Goal: Use online tool/utility: Utilize a website feature to perform a specific function

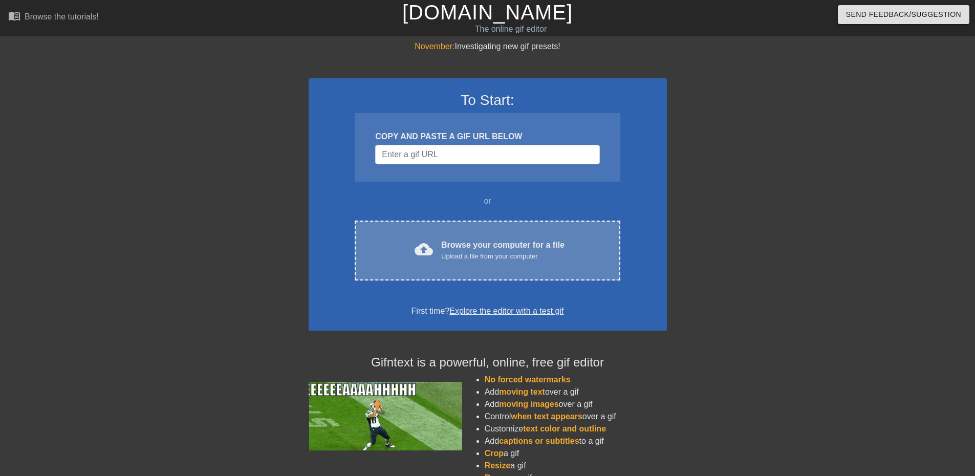
click at [474, 240] on div "Browse your computer for a file Upload a file from your computer" at bounding box center [502, 250] width 123 height 23
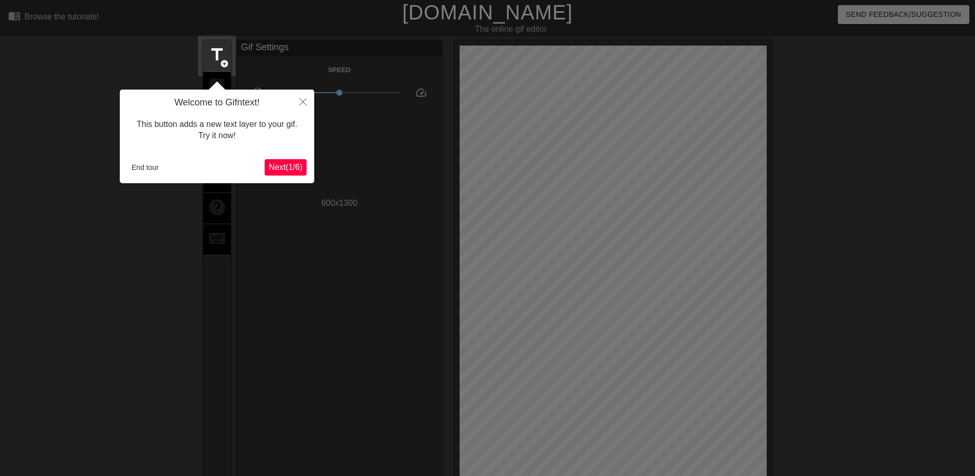
scroll to position [25, 0]
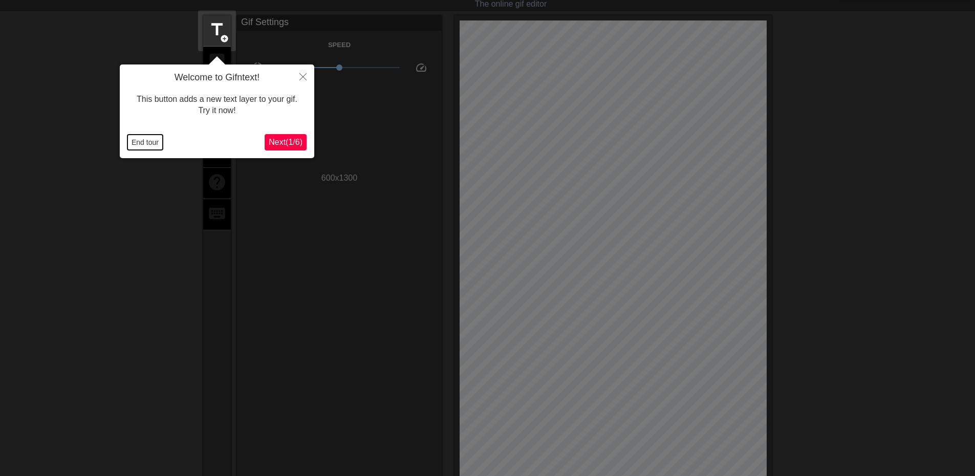
click at [153, 142] on button "End tour" at bounding box center [144, 142] width 35 height 15
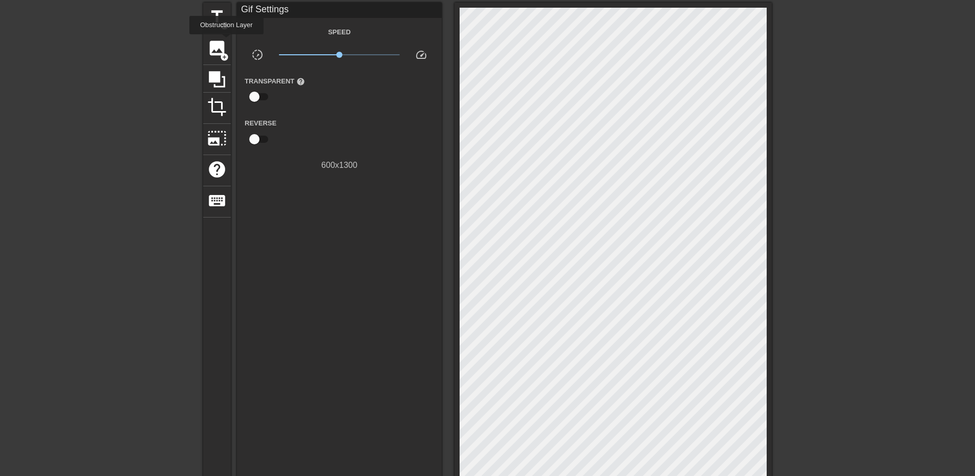
scroll to position [0, 0]
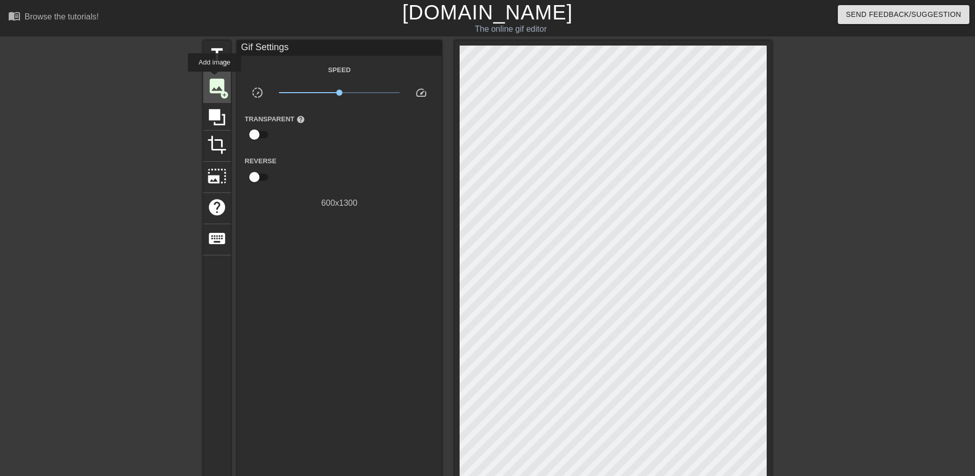
click at [215, 80] on span "image" at bounding box center [216, 85] width 19 height 19
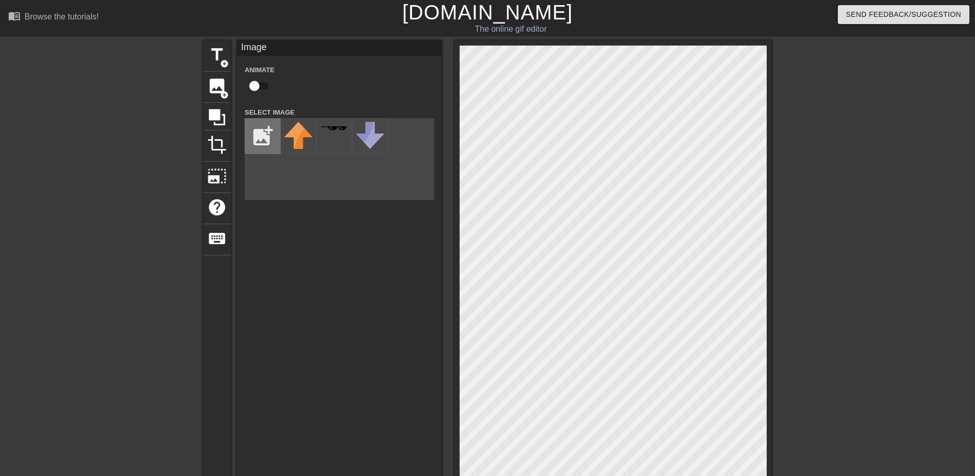
click at [261, 131] on input "file" at bounding box center [262, 136] width 35 height 35
type input "C:\fakepath\Wonder_Twins [PERSON_NAME].png"
click at [290, 127] on img at bounding box center [298, 134] width 29 height 24
click at [519, 476] on html "menu_book Browse the tutorials! Gifntext.com The online gif editor Send Feedbac…" at bounding box center [487, 391] width 975 height 782
click at [531, 476] on html "menu_book Browse the tutorials! Gifntext.com The online gif editor Send Feedbac…" at bounding box center [487, 391] width 975 height 782
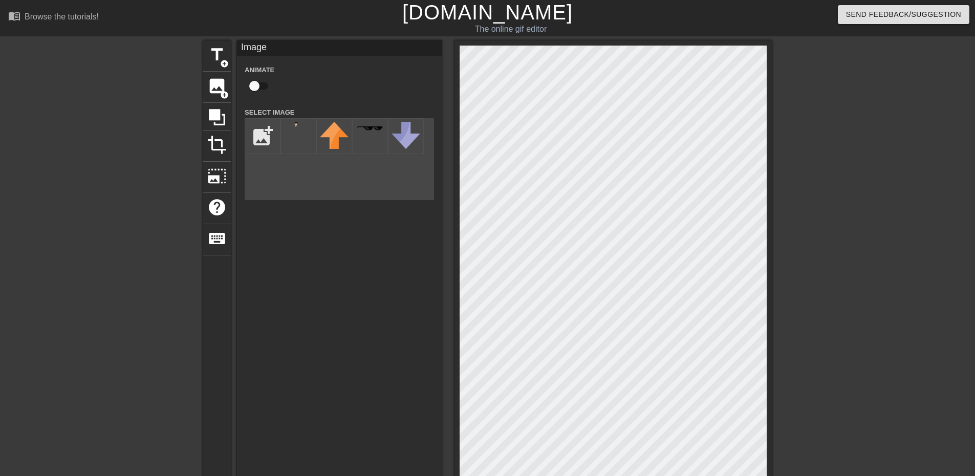
click at [564, 476] on html "menu_book Browse the tutorials! Gifntext.com The online gif editor Send Feedbac…" at bounding box center [487, 391] width 975 height 782
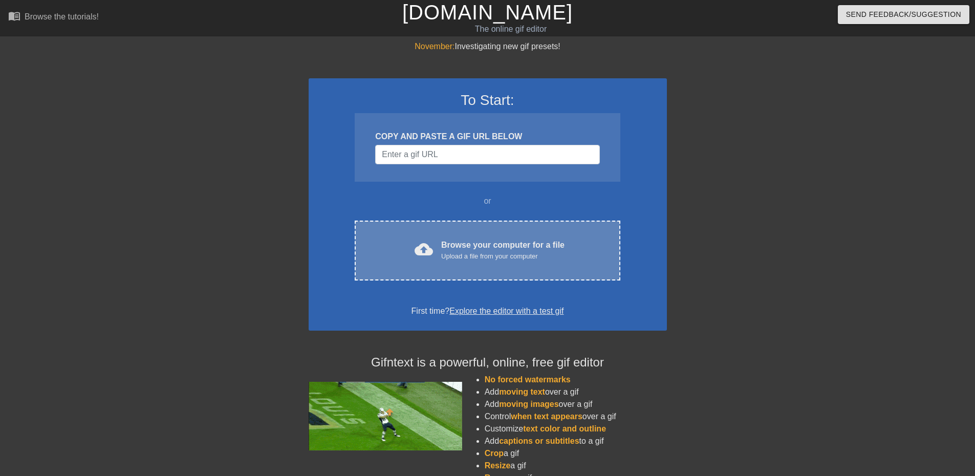
click at [433, 238] on div "cloud_upload Browse your computer for a file Upload a file from your computer C…" at bounding box center [487, 251] width 265 height 60
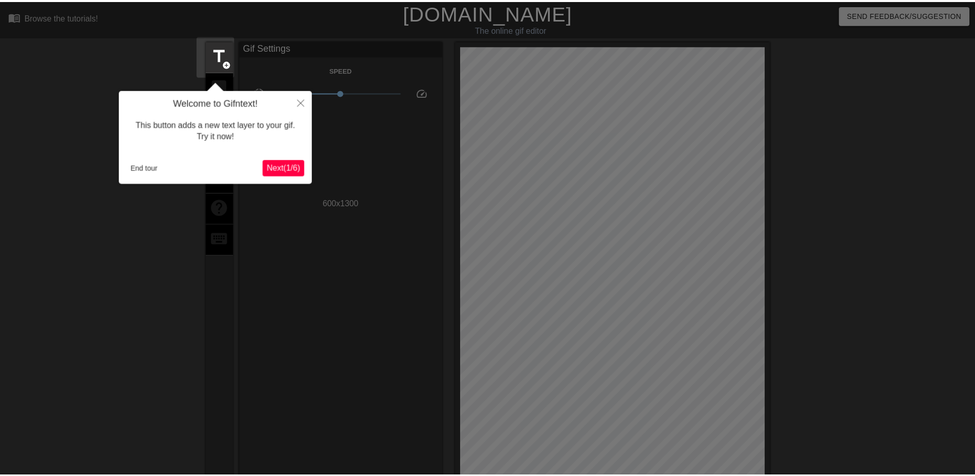
scroll to position [25, 0]
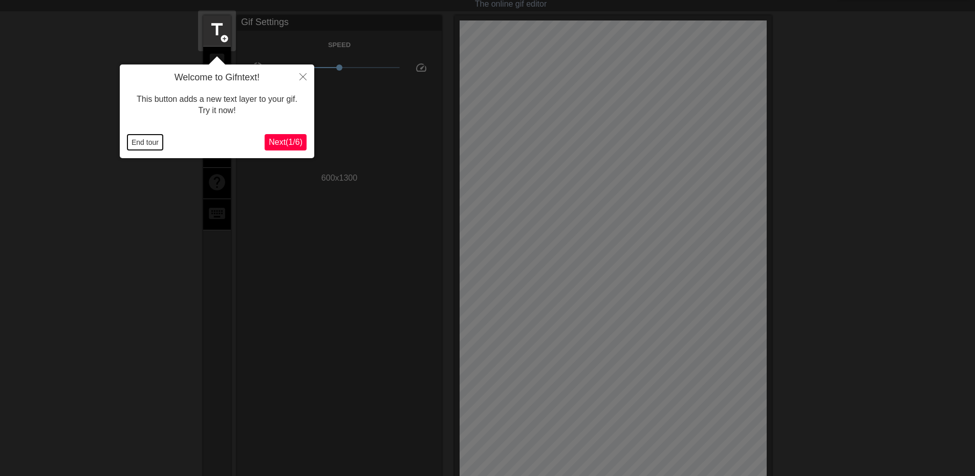
click at [145, 143] on button "End tour" at bounding box center [144, 142] width 35 height 15
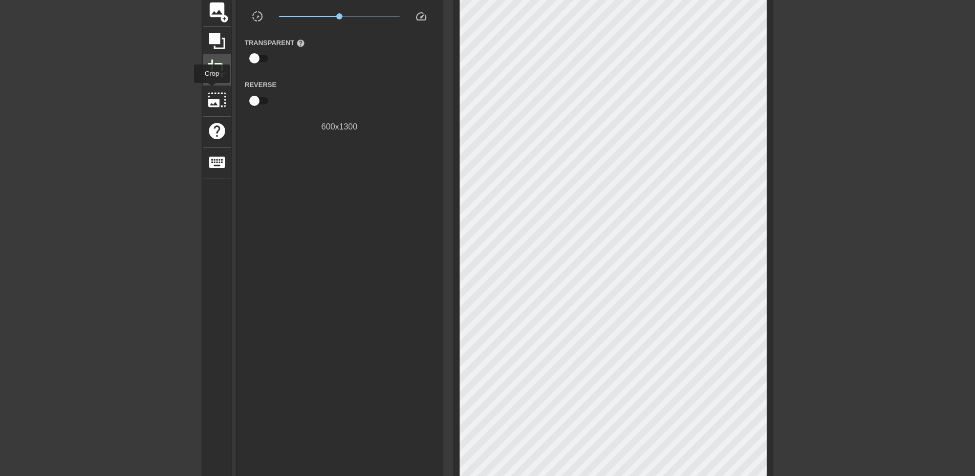
scroll to position [0, 0]
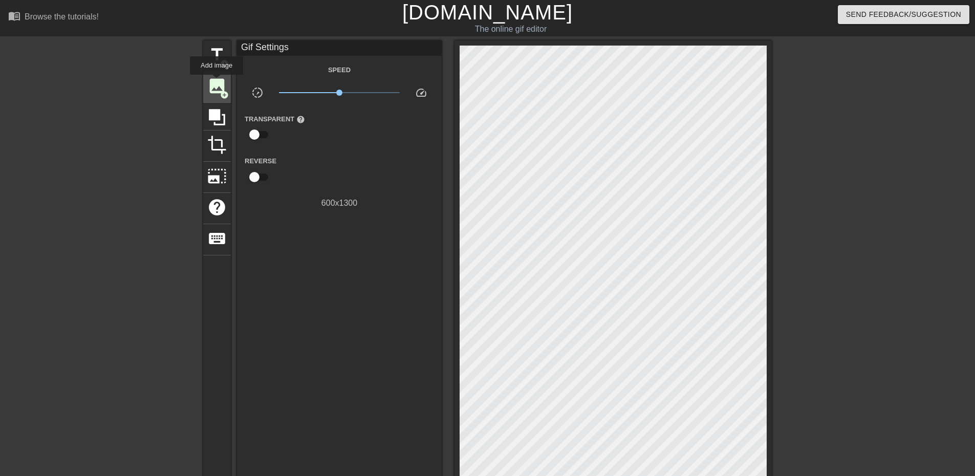
click at [217, 82] on span "image" at bounding box center [216, 85] width 19 height 19
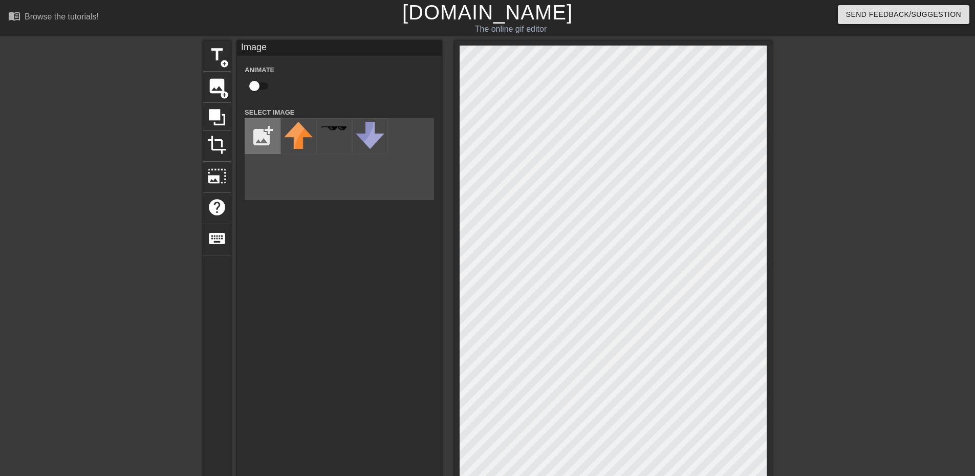
click at [271, 135] on input "file" at bounding box center [262, 136] width 35 height 35
type input "C:\fakepath\Wonder_Twins [PERSON_NAME].png"
click at [302, 127] on img at bounding box center [298, 134] width 29 height 24
click at [526, 476] on html "menu_book Browse the tutorials! [DOMAIN_NAME] The online gif editor Send Feedba…" at bounding box center [487, 391] width 975 height 782
click at [692, 37] on div "menu_book Browse the tutorials! [DOMAIN_NAME] The online gif editor Send Feedba…" at bounding box center [487, 391] width 975 height 782
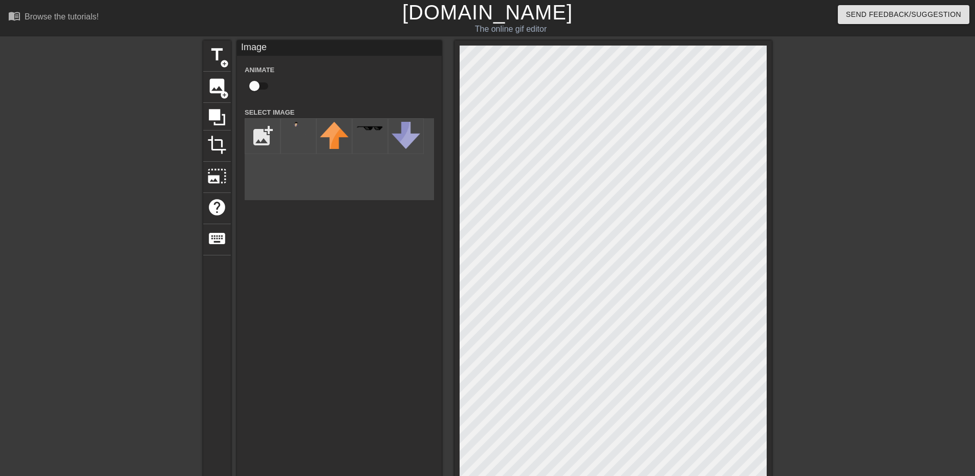
click at [428, 313] on div "title add_circle image add_circle crop photo_size_select_large help keyboard Im…" at bounding box center [487, 380] width 569 height 681
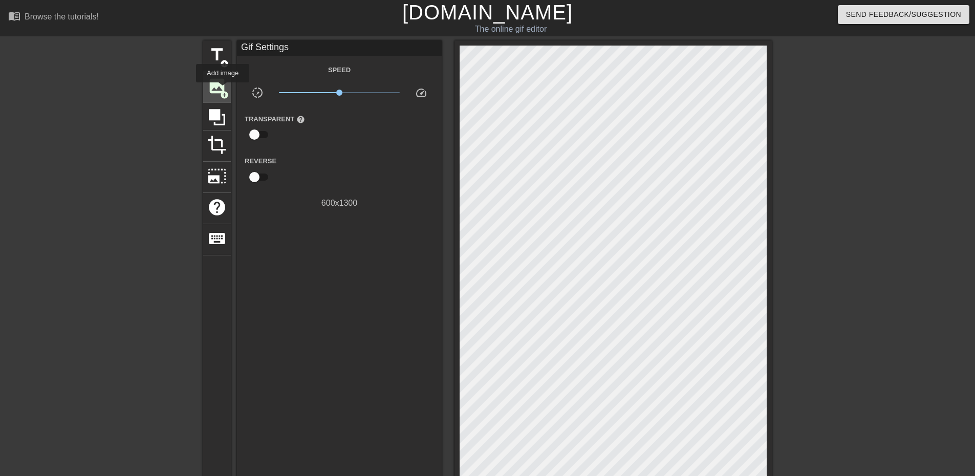
click at [223, 91] on span "add_circle" at bounding box center [224, 95] width 9 height 9
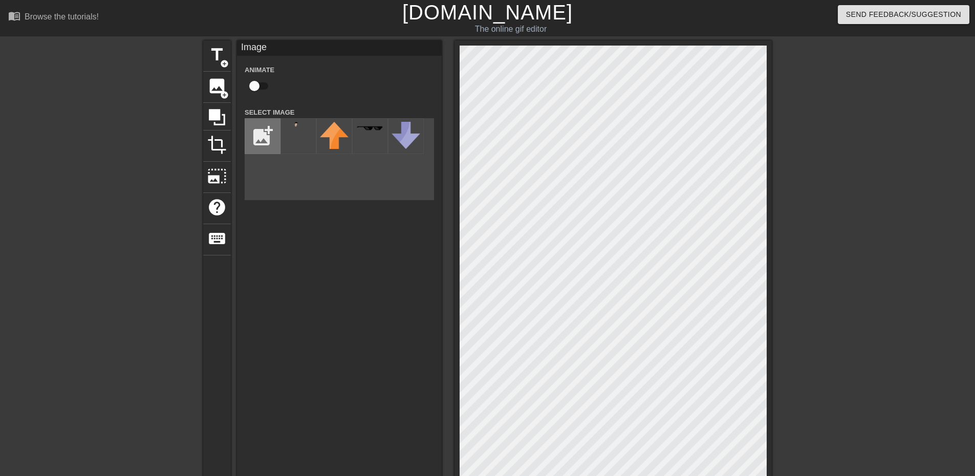
click at [260, 133] on input "file" at bounding box center [262, 136] width 35 height 35
type input "C:\fakepath\Wonder_Twins_ [PERSON_NAME].png"
click at [331, 131] on img at bounding box center [334, 134] width 29 height 24
click at [297, 132] on img at bounding box center [298, 134] width 29 height 24
click at [776, 138] on div "title add_circle image add_circle crop photo_size_select_large help keyboard Im…" at bounding box center [487, 380] width 975 height 681
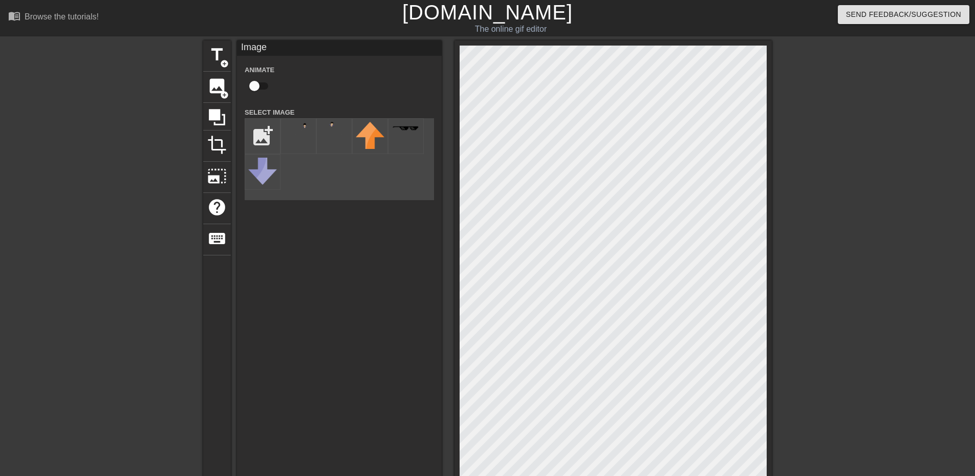
click at [812, 122] on div "title add_circle image add_circle crop photo_size_select_large help keyboard Im…" at bounding box center [487, 380] width 975 height 681
click at [808, 102] on div "title add_circle image add_circle crop photo_size_select_large help keyboard Im…" at bounding box center [487, 380] width 975 height 681
click at [814, 229] on div "title add_circle image add_circle crop photo_size_select_large help keyboard Im…" at bounding box center [487, 380] width 975 height 681
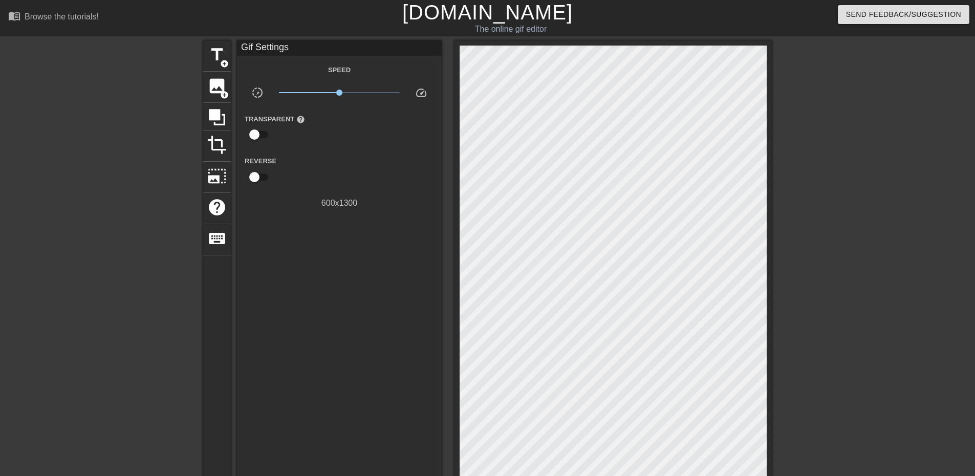
drag, startPoint x: 796, startPoint y: 226, endPoint x: 788, endPoint y: 230, distance: 8.5
click at [788, 230] on div at bounding box center [861, 193] width 154 height 307
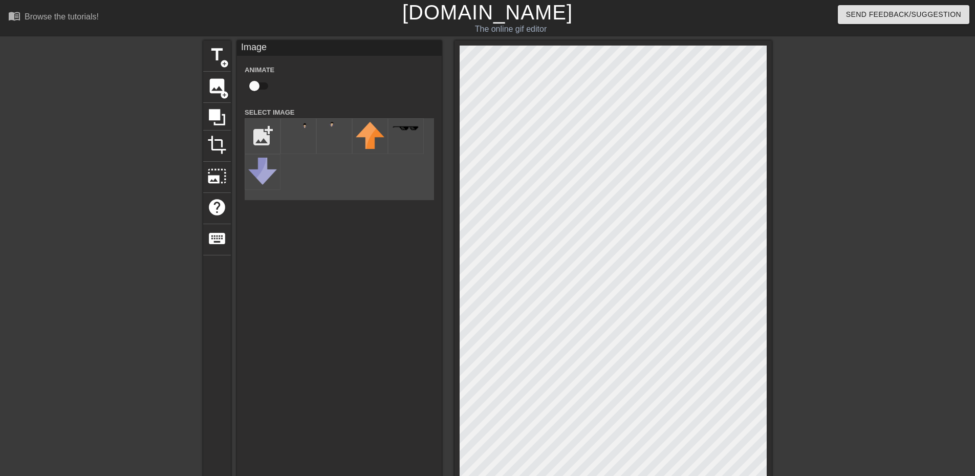
click at [449, 247] on div "title add_circle image add_circle crop photo_size_select_large help keyboard Im…" at bounding box center [487, 380] width 569 height 681
click at [793, 150] on div "title add_circle image add_circle crop photo_size_select_large help keyboard Im…" at bounding box center [487, 380] width 975 height 681
click at [840, 258] on div "title add_circle image add_circle crop photo_size_select_large help keyboard Im…" at bounding box center [487, 380] width 975 height 681
click at [845, 280] on div "title add_circle image add_circle crop photo_size_select_large help keyboard Im…" at bounding box center [487, 380] width 975 height 681
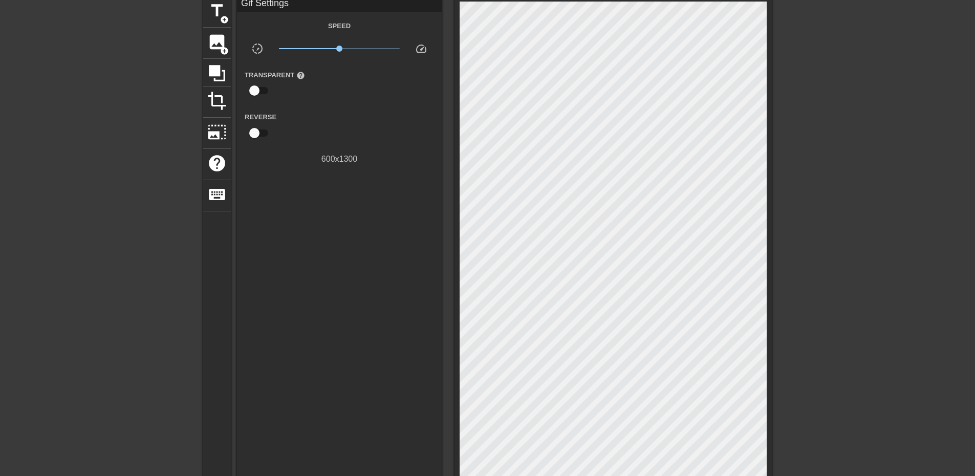
scroll to position [102, 0]
